Goal: Find specific page/section: Find specific page/section

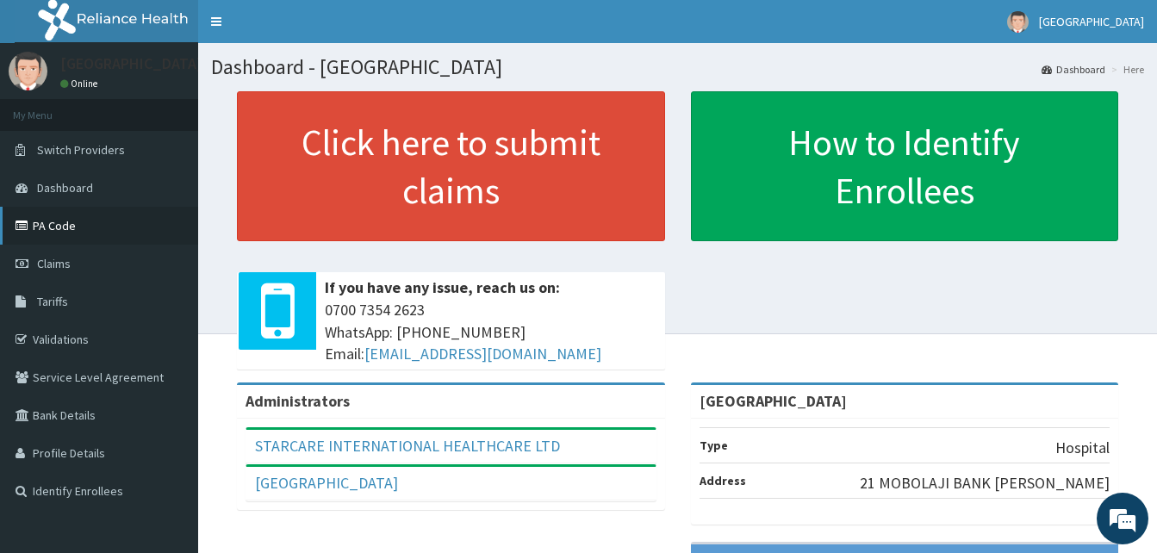
click at [46, 226] on link "PA Code" at bounding box center [99, 226] width 198 height 38
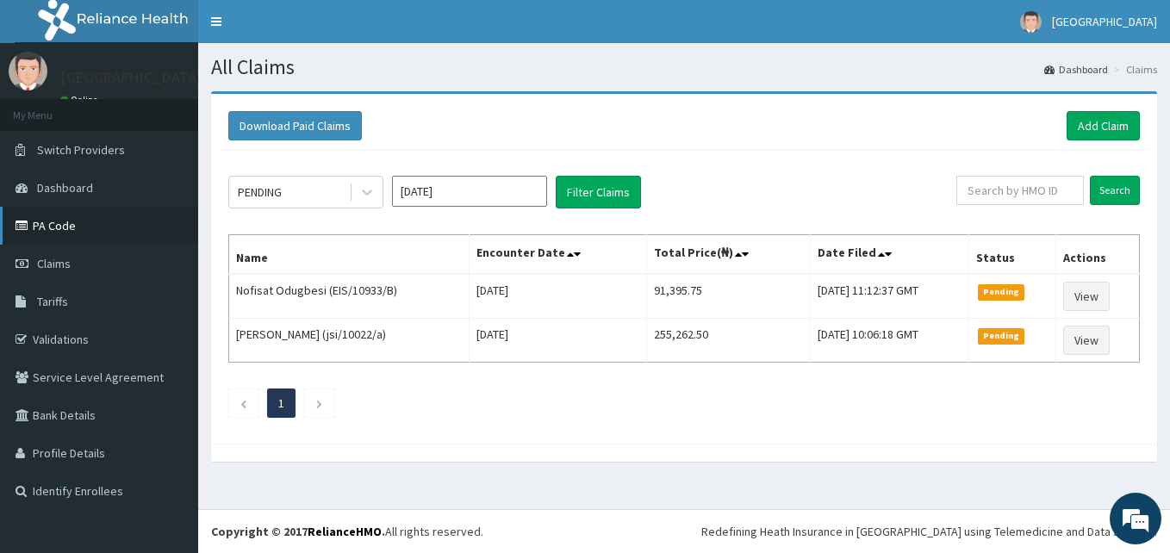
drag, startPoint x: 54, startPoint y: 222, endPoint x: 66, endPoint y: 222, distance: 12.1
click at [54, 222] on link "PA Code" at bounding box center [99, 226] width 198 height 38
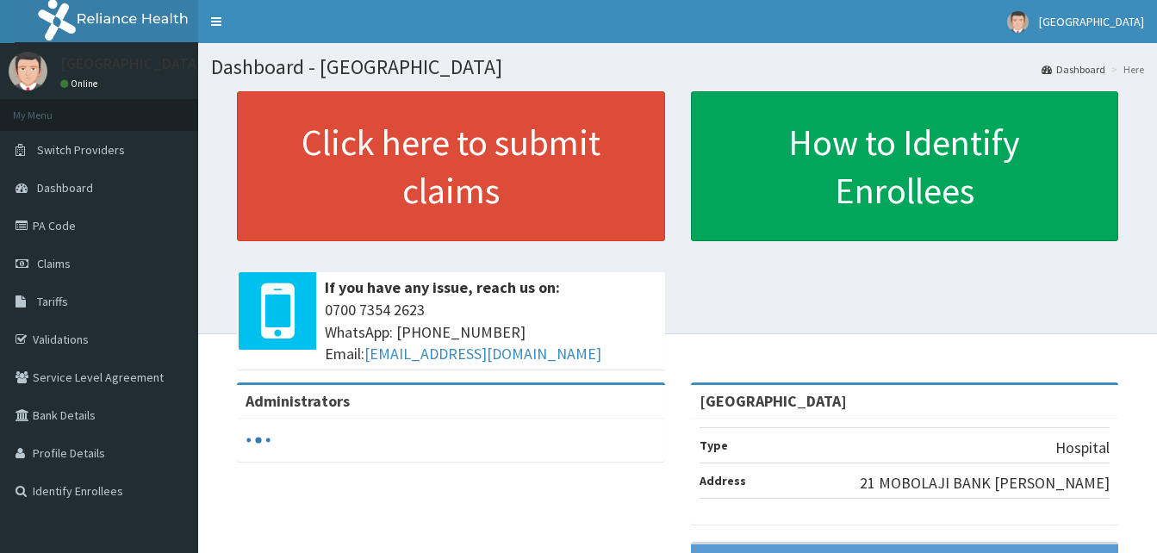
click at [53, 222] on link "PA Code" at bounding box center [99, 226] width 198 height 38
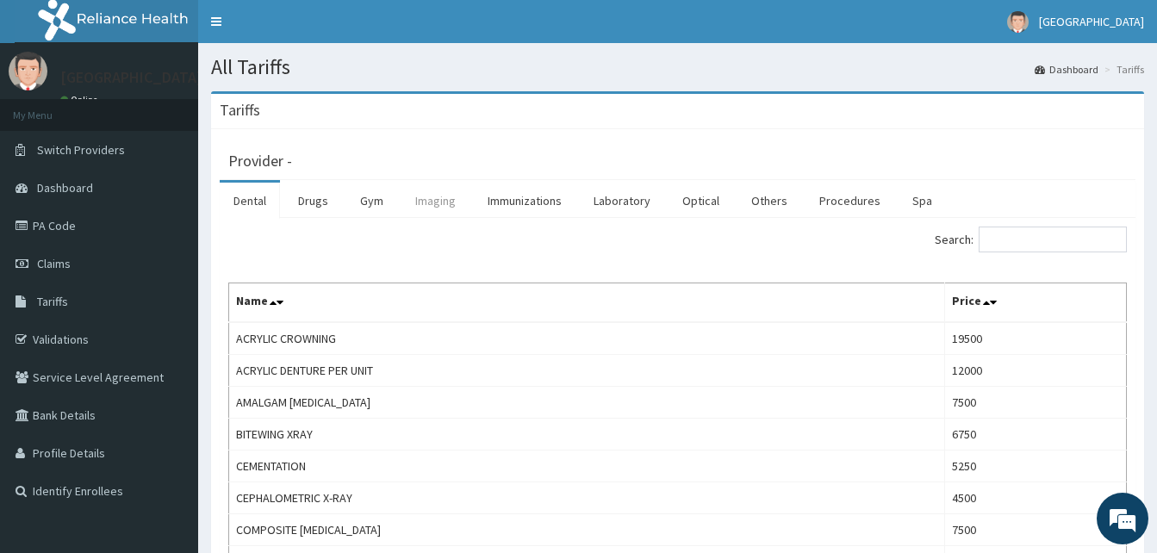
drag, startPoint x: 320, startPoint y: 205, endPoint x: 411, endPoint y: 196, distance: 91.8
click at [320, 205] on link "Drugs" at bounding box center [313, 201] width 58 height 36
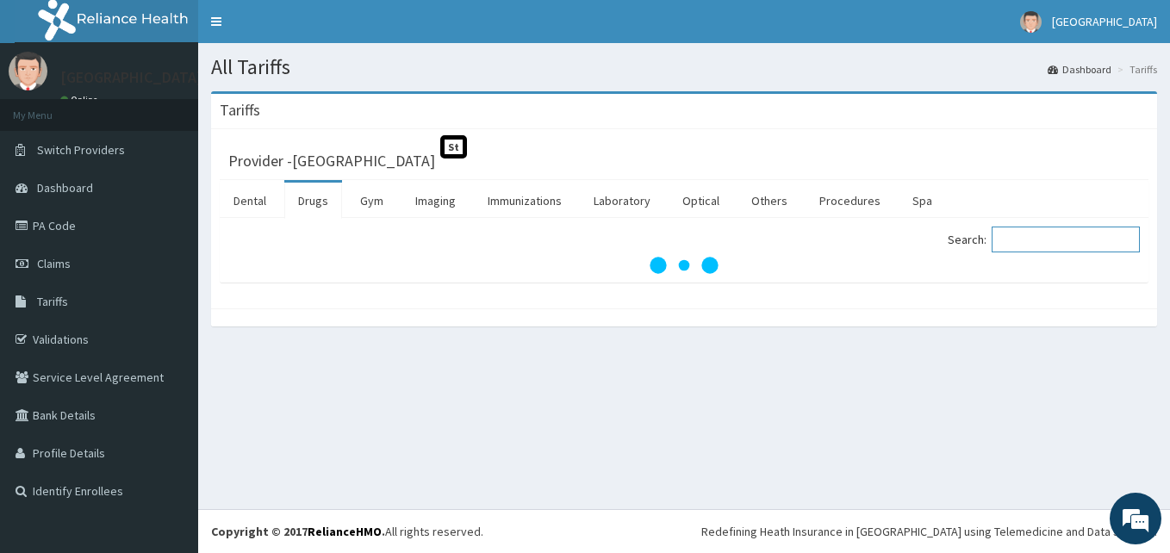
drag, startPoint x: 1047, startPoint y: 237, endPoint x: 1035, endPoint y: 223, distance: 17.8
click at [1046, 237] on input "Search:" at bounding box center [1066, 240] width 148 height 26
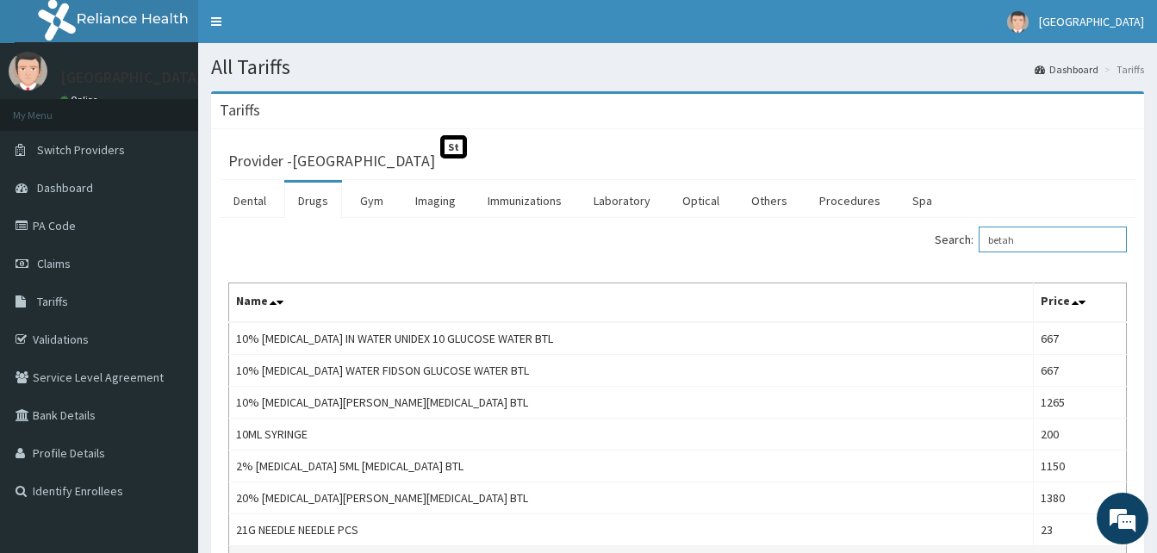
type input "betah"
